Goal: Task Accomplishment & Management: Use online tool/utility

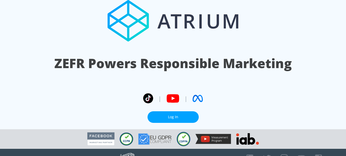
click at [168, 114] on link "Log In" at bounding box center [173, 117] width 51 height 12
